Goal: Obtain resource: Download file/media

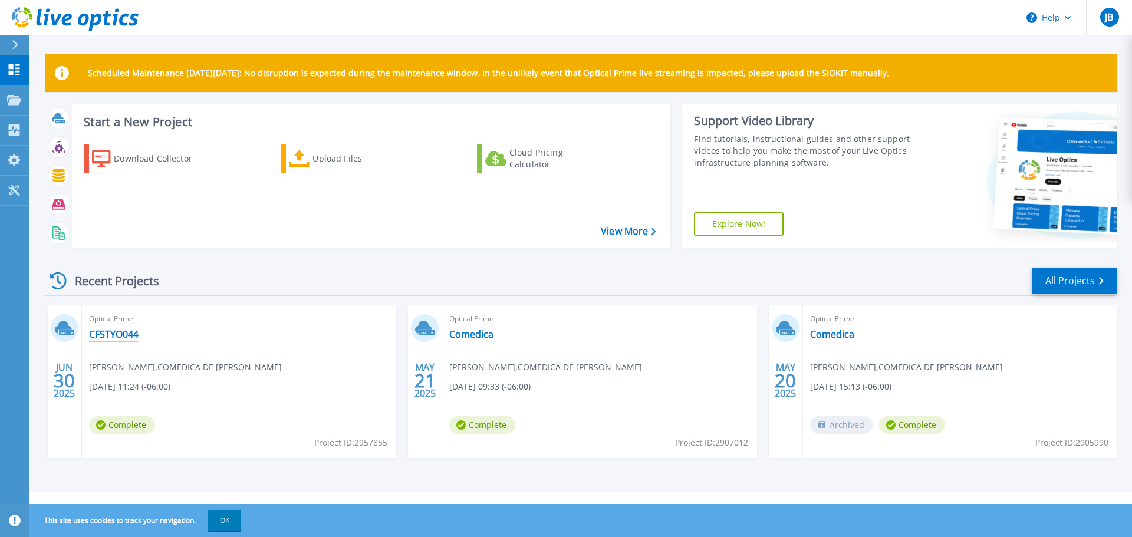
click at [108, 336] on link "CFSTYO044" at bounding box center [114, 334] width 50 height 12
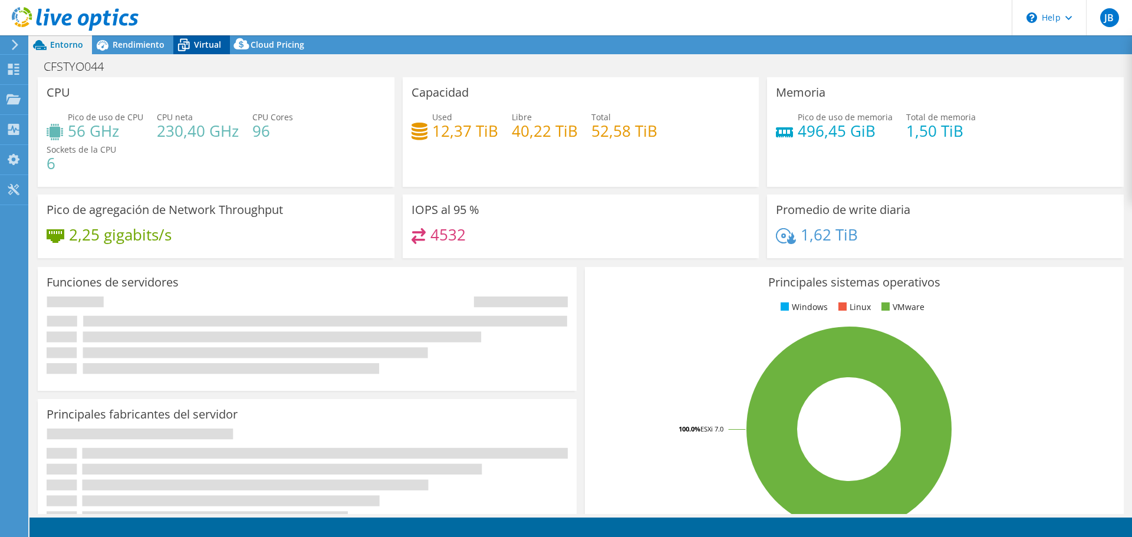
click at [197, 44] on span "Virtual" at bounding box center [207, 44] width 27 height 11
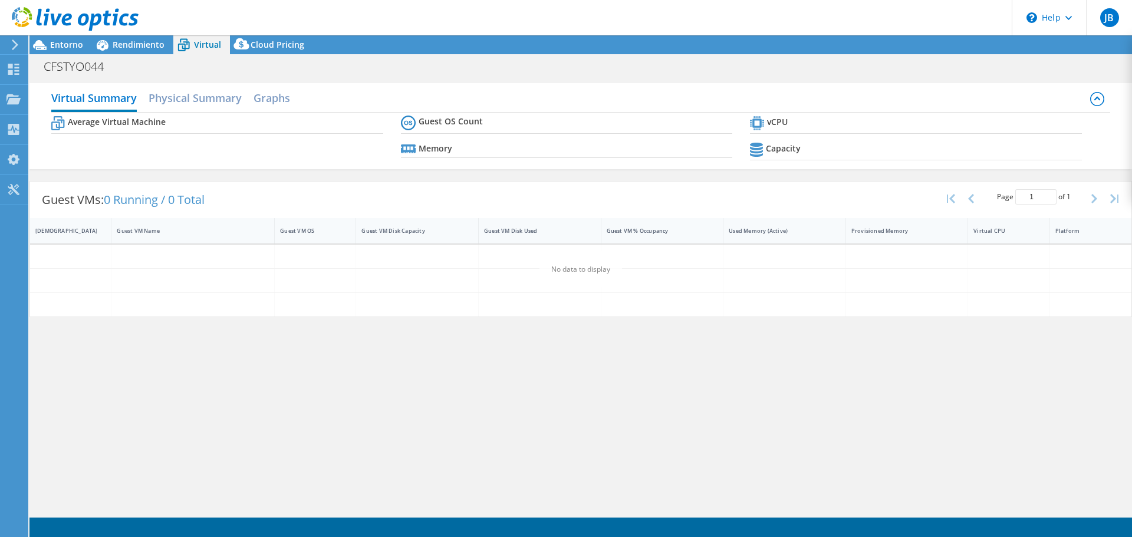
select select "USD"
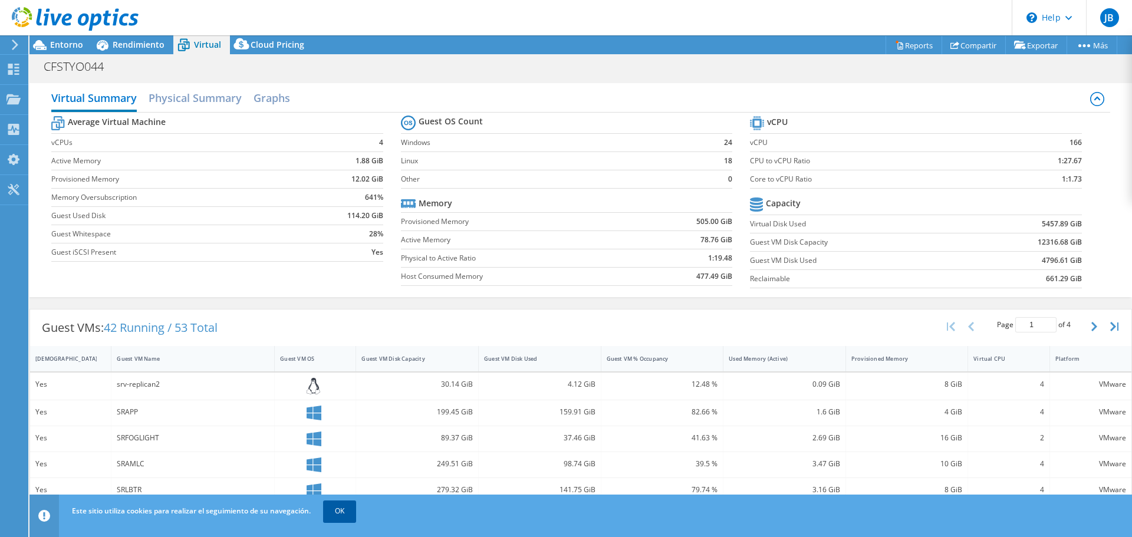
click at [337, 519] on link "OK" at bounding box center [339, 510] width 33 height 21
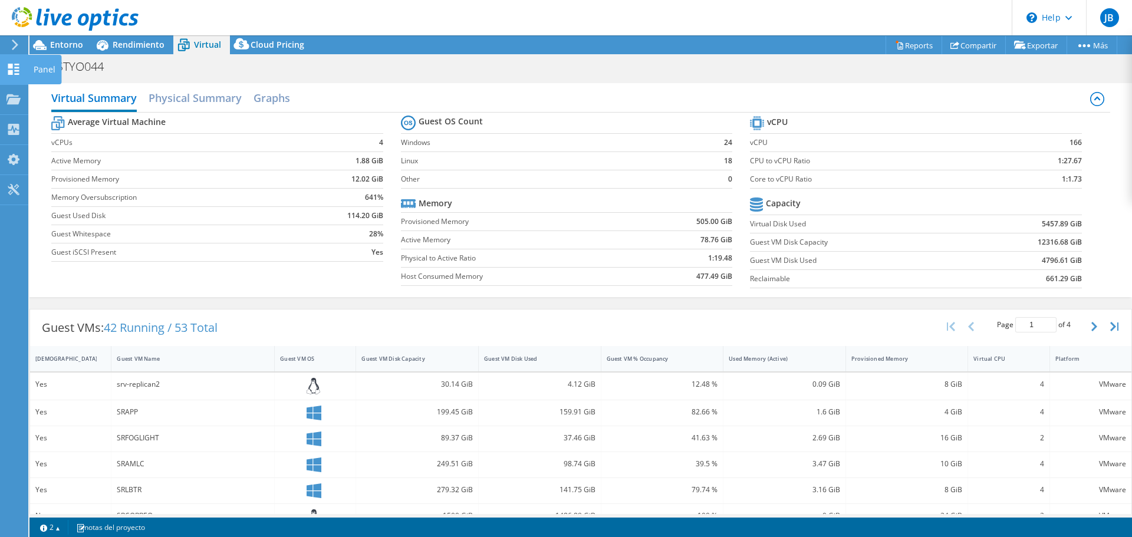
click at [45, 67] on div "Panel" at bounding box center [45, 69] width 34 height 29
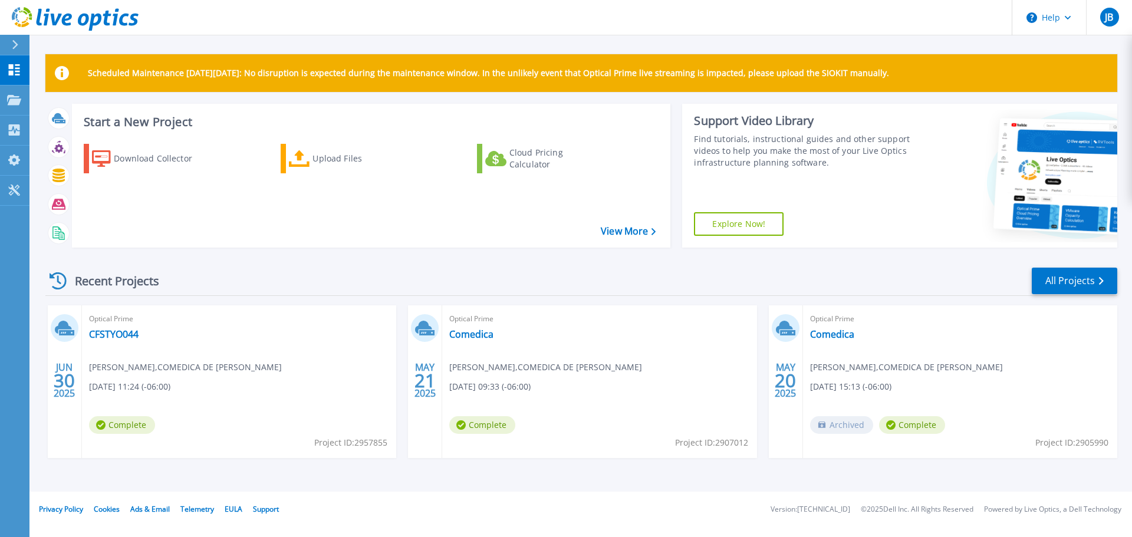
click at [103, 326] on div "Optical Prime CFSTYO044 [PERSON_NAME] , COMEDICA DE [PERSON_NAME] [DATE] 11:24 …" at bounding box center [239, 381] width 314 height 153
click at [103, 335] on link "CFSTYO044" at bounding box center [114, 334] width 50 height 12
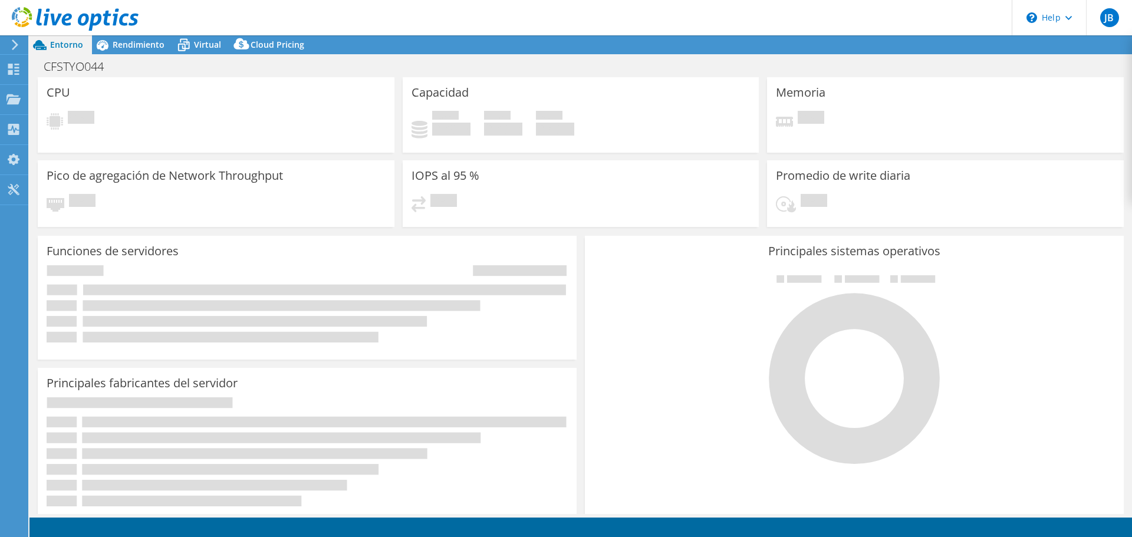
select select "USD"
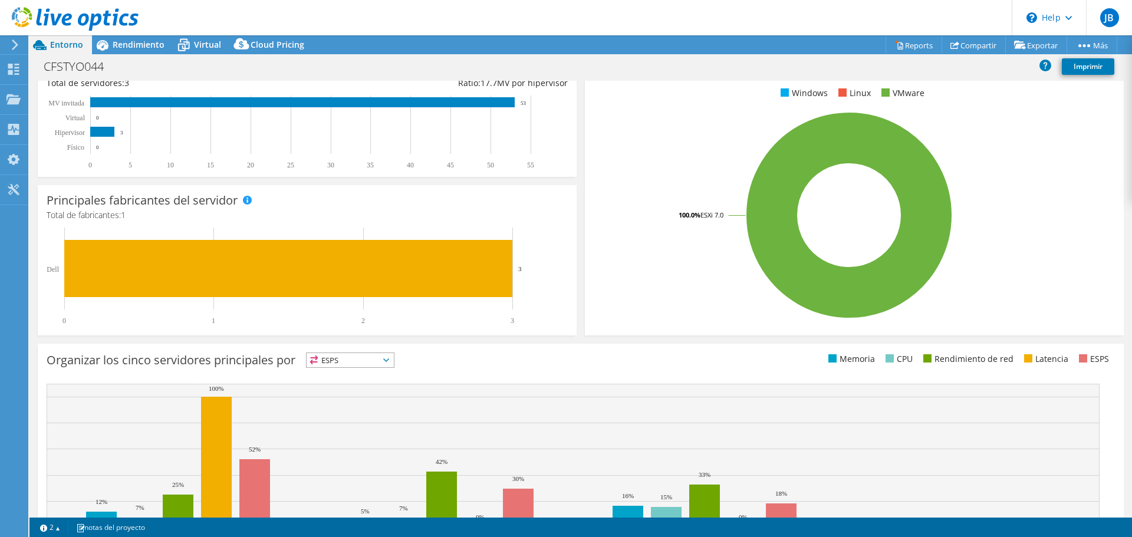
scroll to position [282, 0]
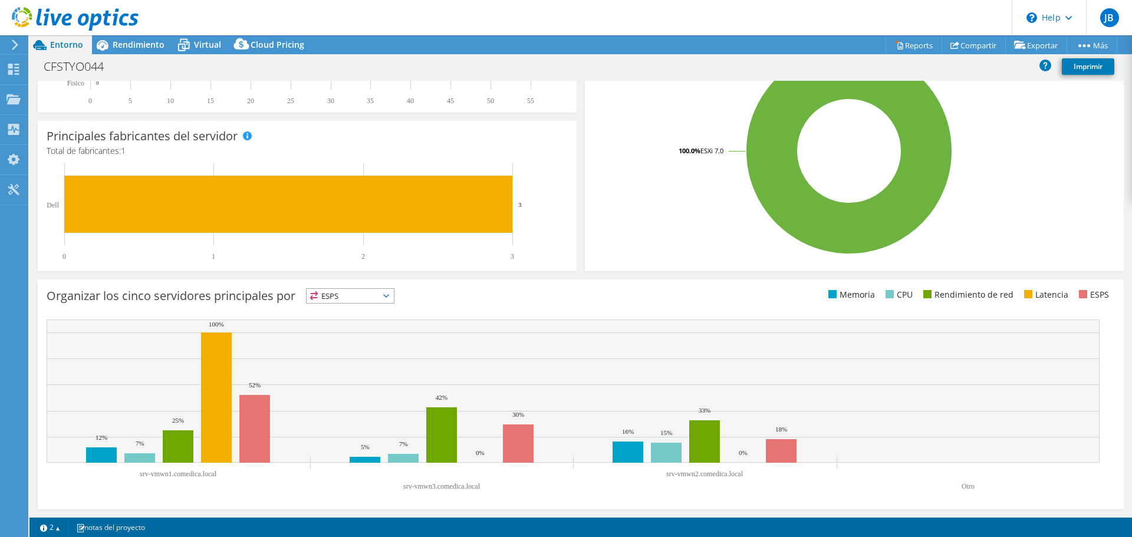
click at [394, 299] on span "ESPS" at bounding box center [349, 296] width 87 height 14
click at [394, 297] on span "ESPS" at bounding box center [349, 296] width 87 height 14
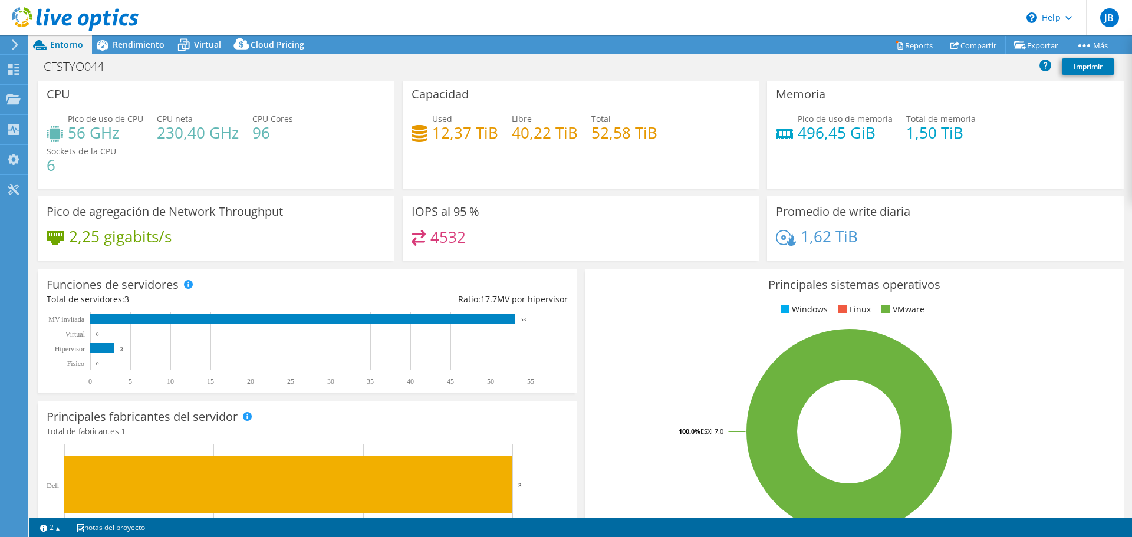
scroll to position [0, 0]
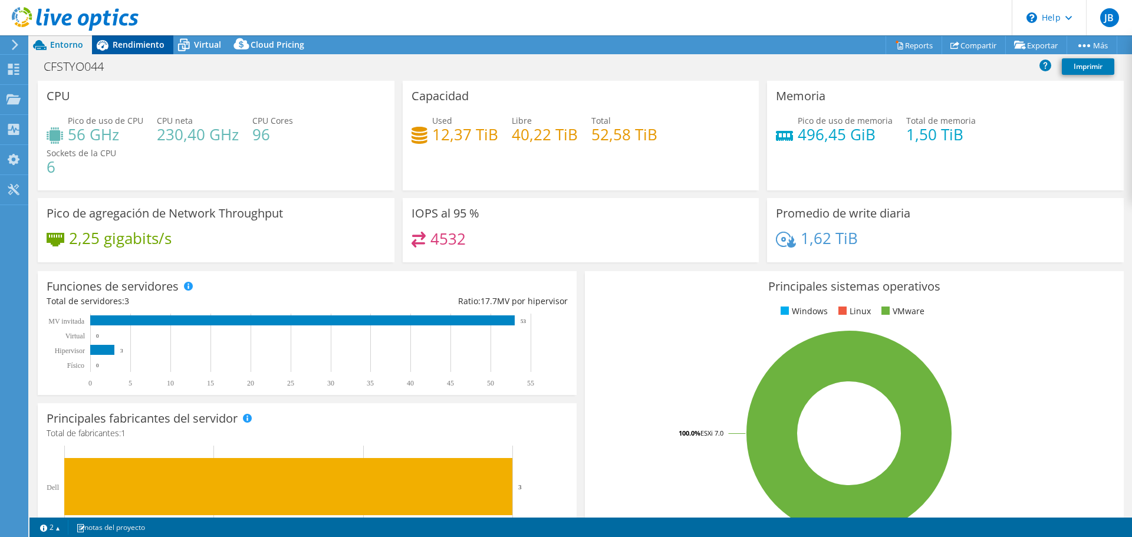
click at [126, 42] on span "Rendimiento" at bounding box center [139, 44] width 52 height 11
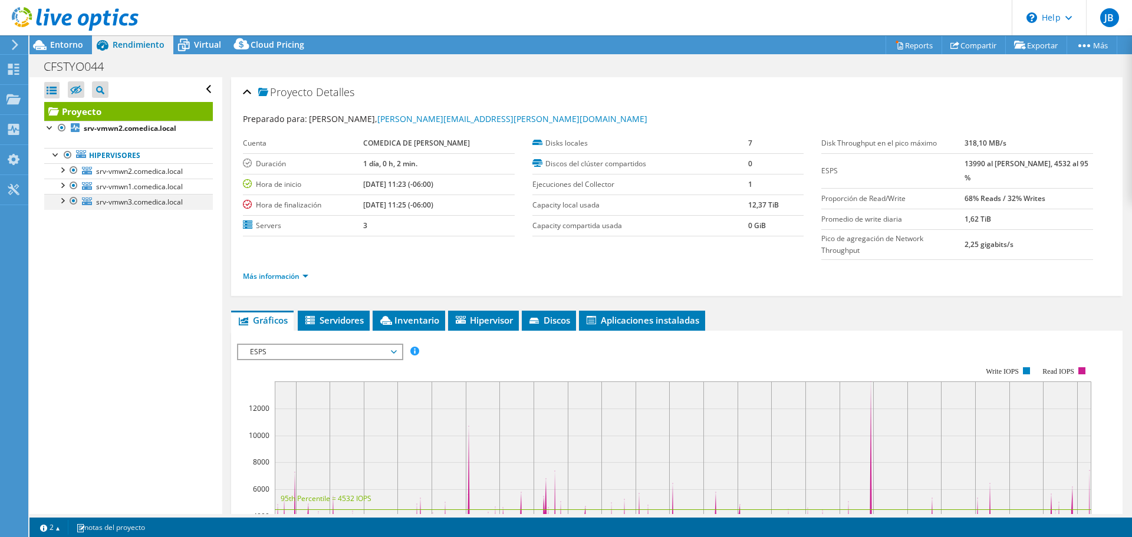
click at [65, 200] on div at bounding box center [62, 200] width 12 height 12
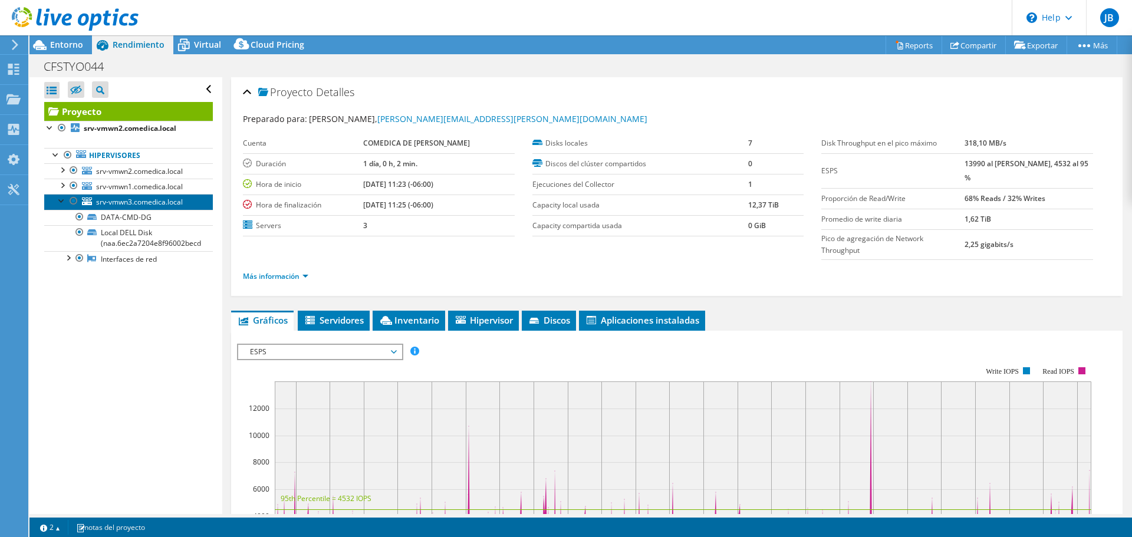
click at [116, 199] on span "srv-vmwn3.comedica.local" at bounding box center [139, 202] width 87 height 10
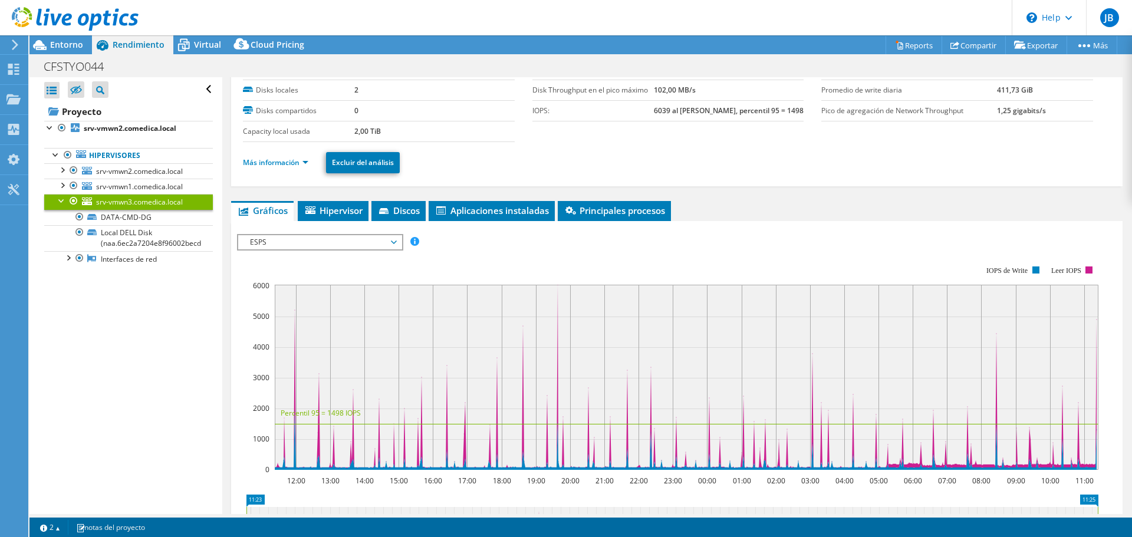
scroll to position [30, 0]
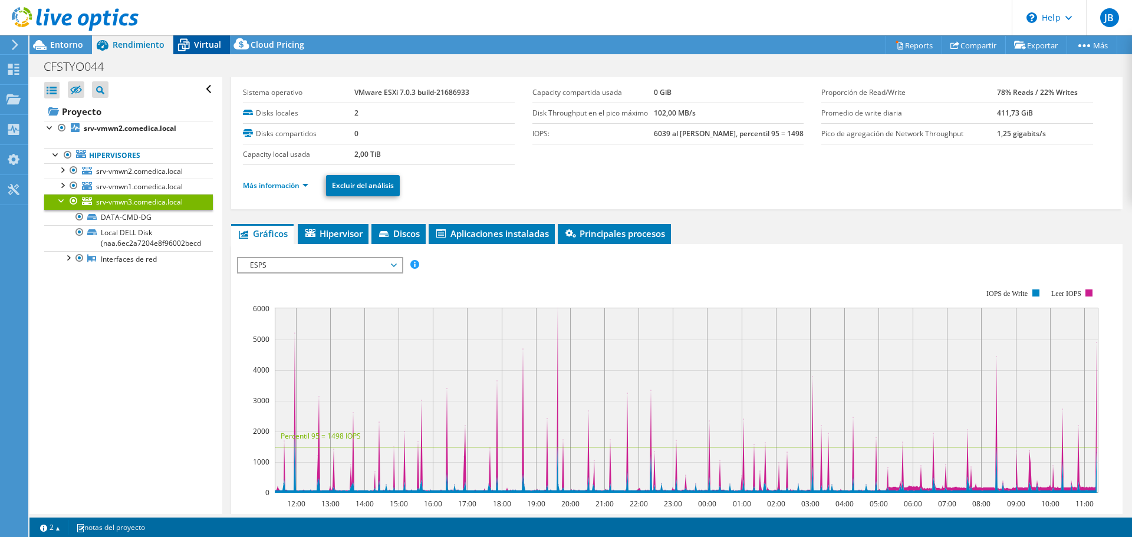
click at [203, 44] on span "Virtual" at bounding box center [207, 44] width 27 height 11
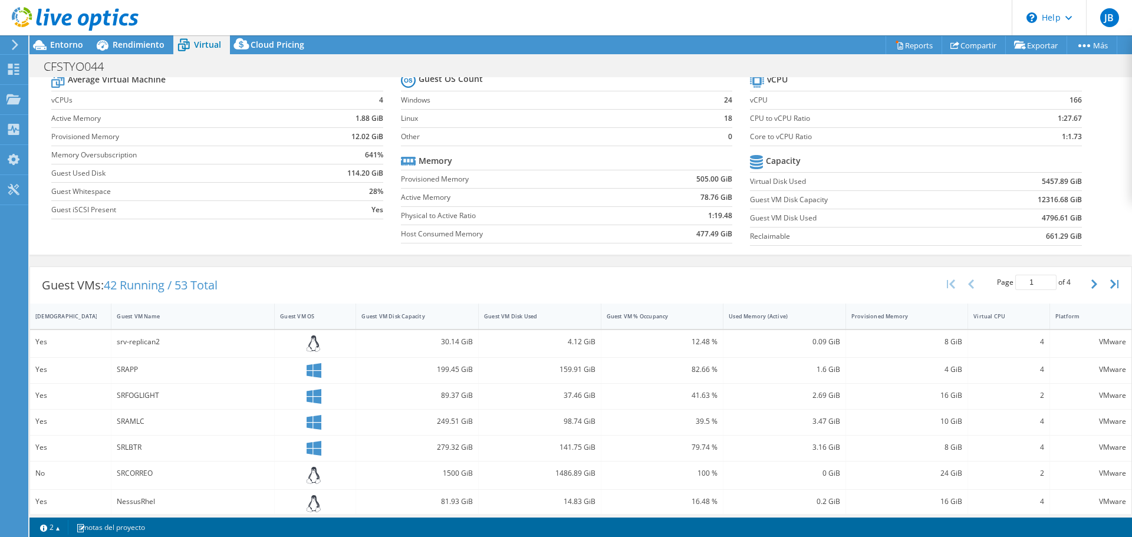
scroll to position [59, 0]
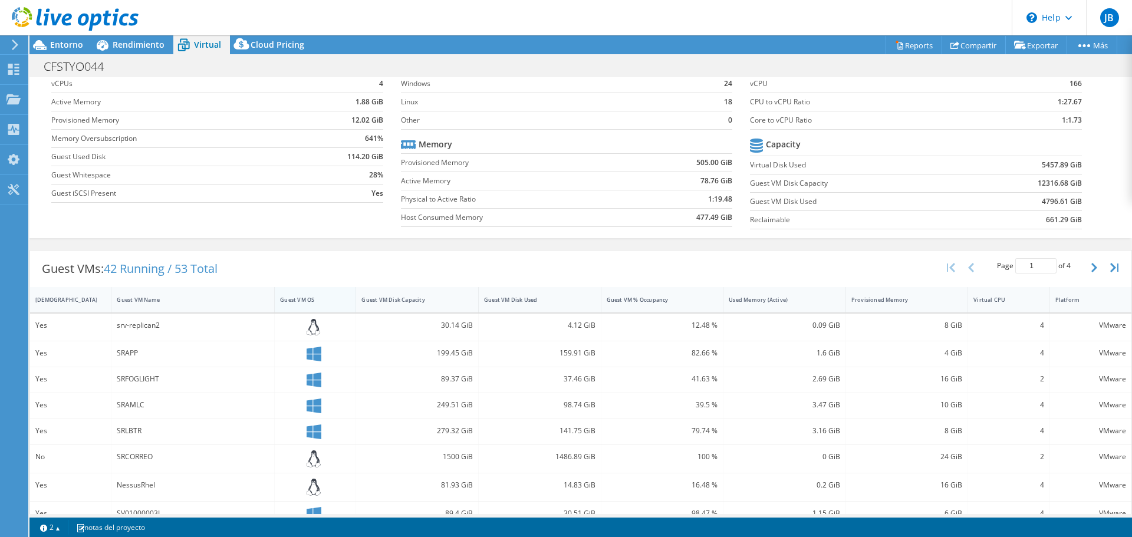
click at [302, 296] on div "Guest VM OS" at bounding box center [308, 300] width 56 height 8
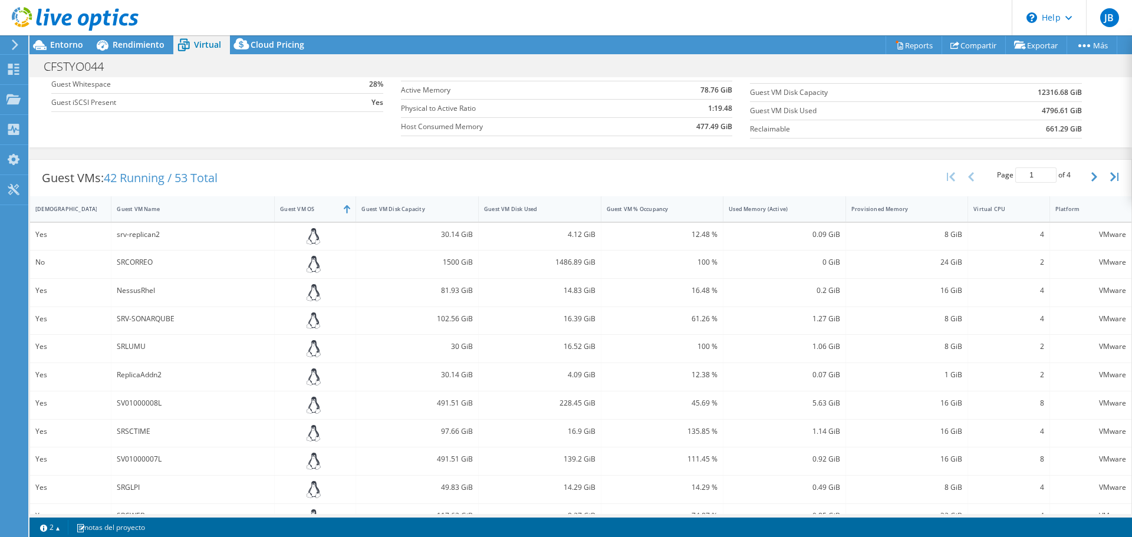
scroll to position [177, 0]
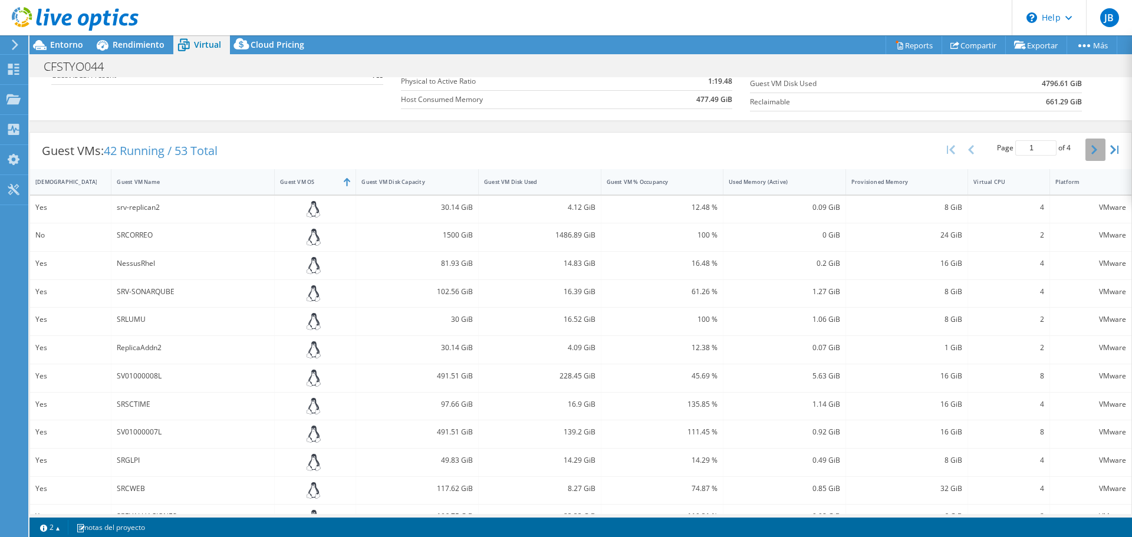
click at [1091, 148] on icon "button" at bounding box center [1094, 149] width 6 height 9
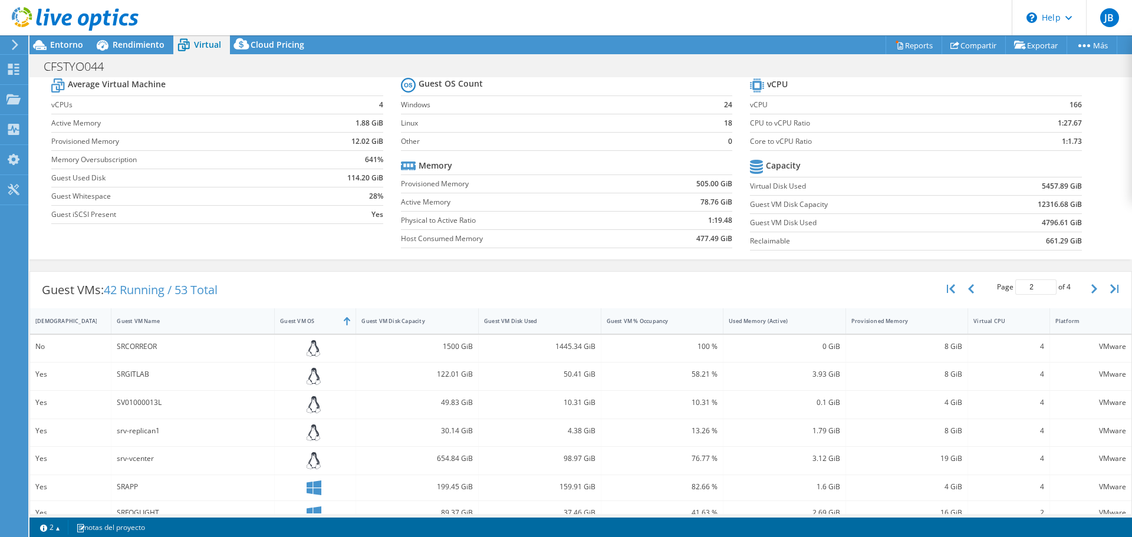
scroll to position [28, 0]
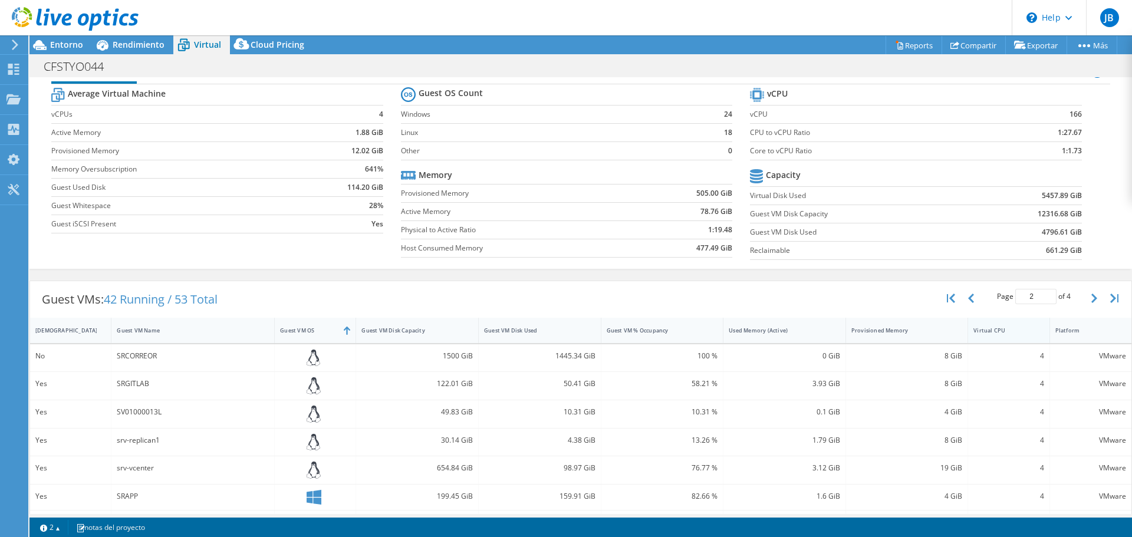
click at [982, 332] on div "Virtual CPU" at bounding box center [1001, 331] width 56 height 8
type input "1"
click at [982, 332] on div "Virtual CPU" at bounding box center [1001, 331] width 56 height 8
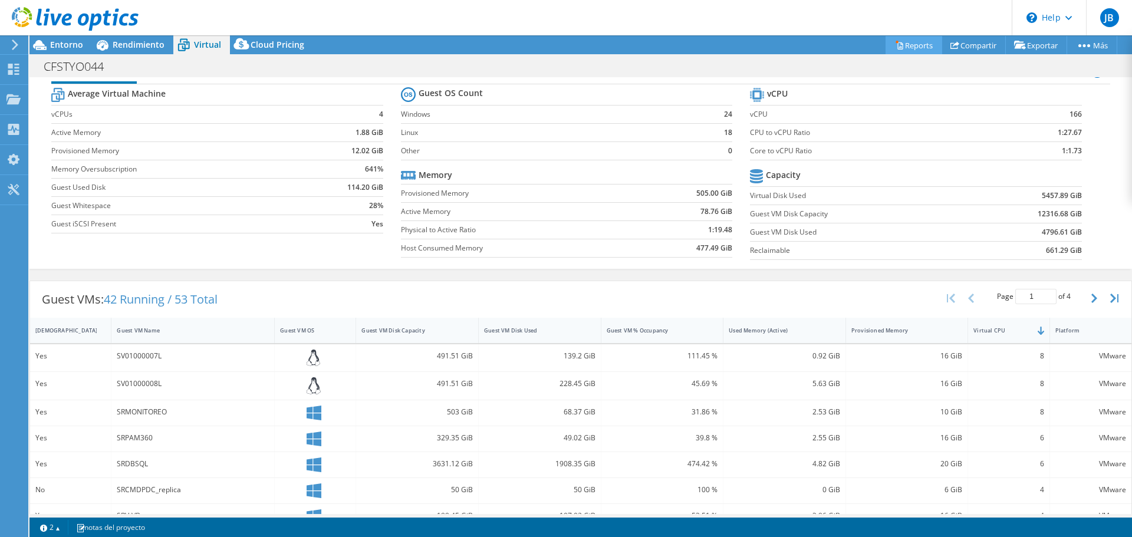
click at [912, 44] on link "Reports" at bounding box center [913, 45] width 57 height 18
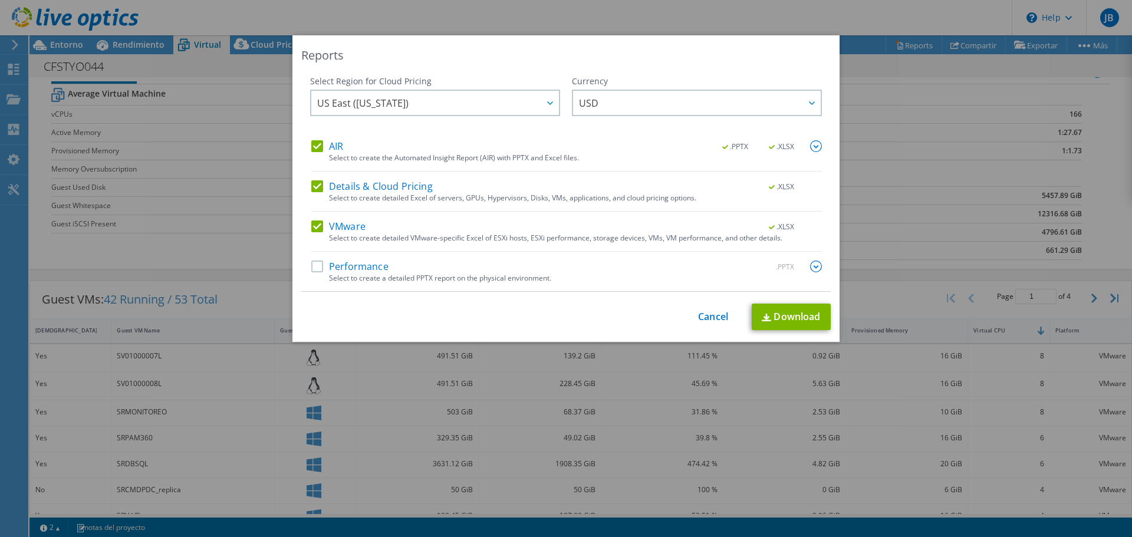
click at [314, 149] on label "AIR" at bounding box center [327, 146] width 32 height 12
click at [0, 0] on input "AIR" at bounding box center [0, 0] width 0 height 0
click at [671, 119] on div "Currency ARS AUD BRL CAD CHF CLP CNY DKK EUR GBP HKD HUF INR JPY MXN MYR NOK NZ…" at bounding box center [697, 107] width 250 height 65
click at [671, 103] on span "USD" at bounding box center [700, 103] width 242 height 24
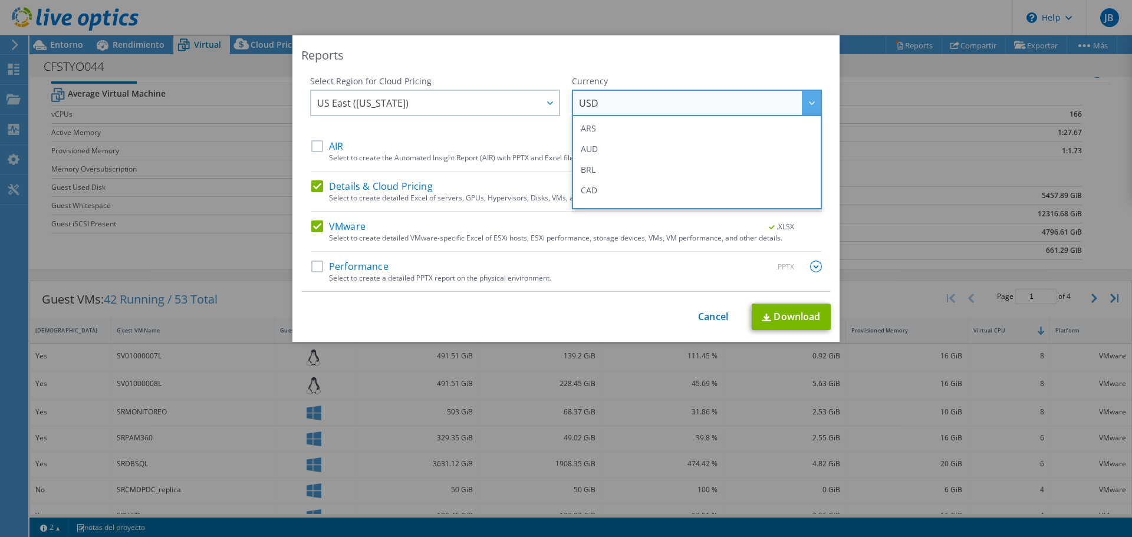
click at [671, 103] on span "USD" at bounding box center [700, 103] width 242 height 24
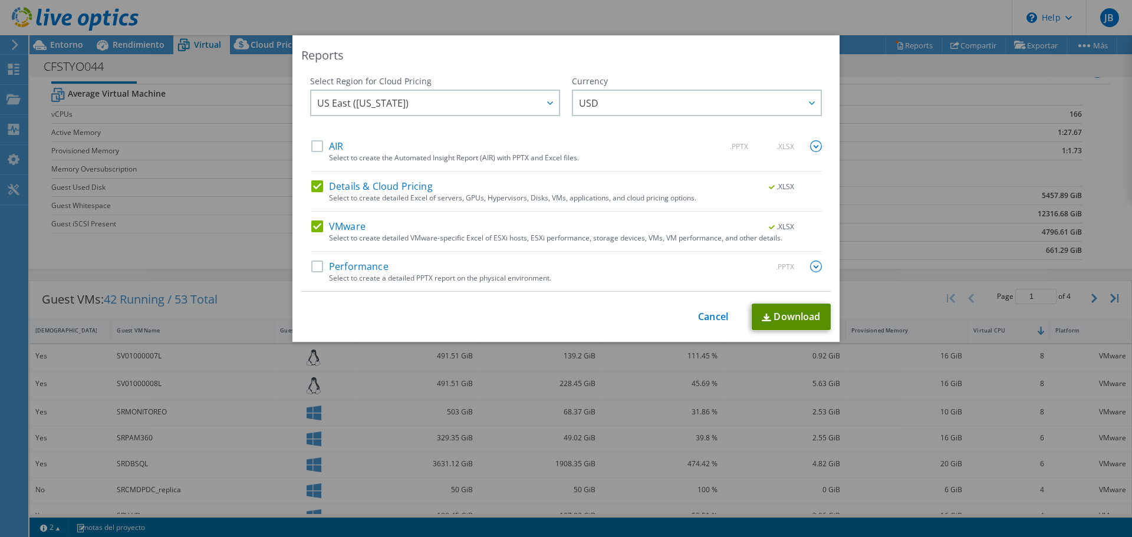
click at [771, 318] on link "Download" at bounding box center [790, 317] width 79 height 27
